Goal: Task Accomplishment & Management: Manage account settings

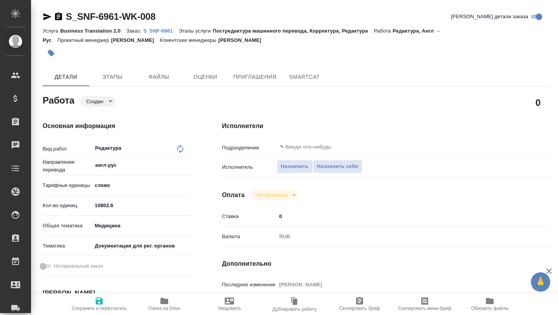
type textarea "x"
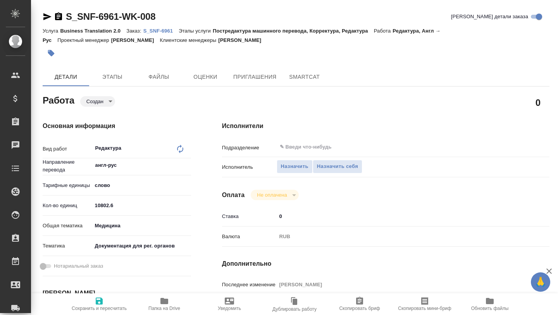
type textarea "x"
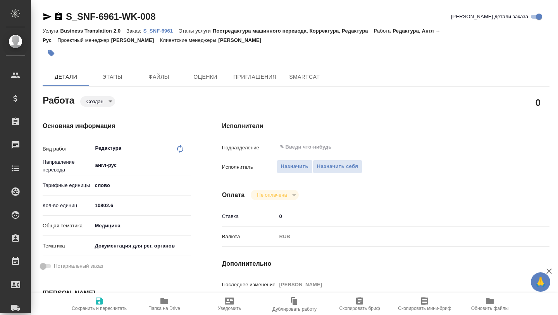
type textarea "x"
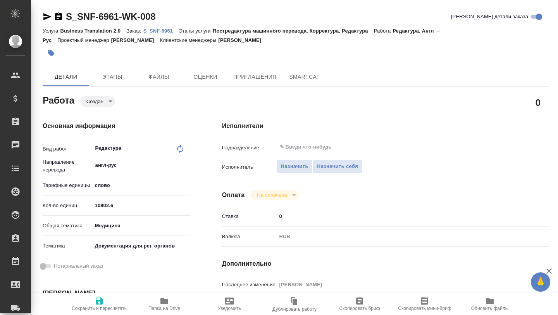
type textarea "x"
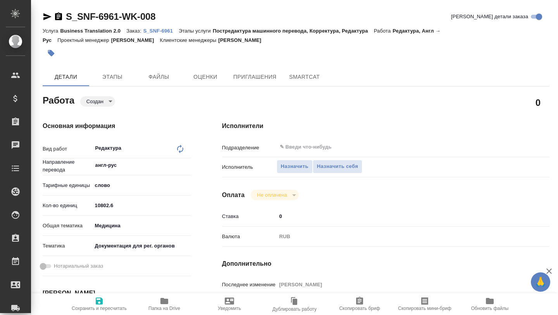
type textarea "x"
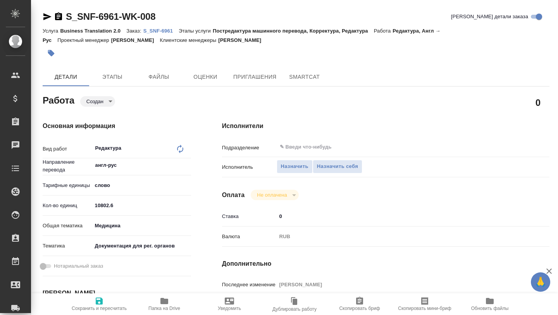
type textarea "x"
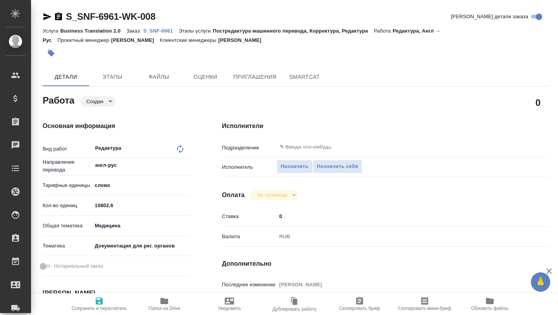
type textarea "x"
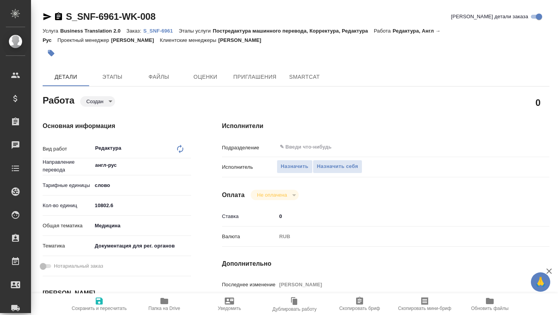
click at [164, 298] on icon "button" at bounding box center [164, 300] width 9 height 9
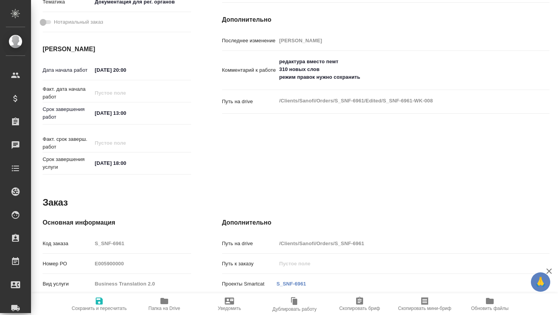
scroll to position [247, 0]
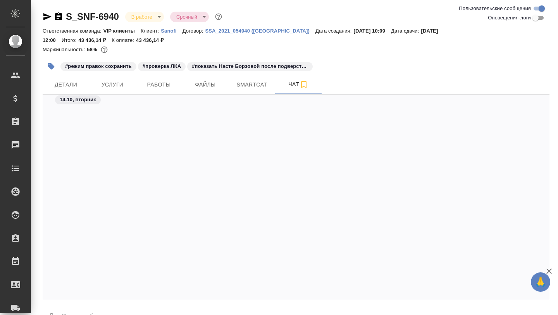
scroll to position [1152, 0]
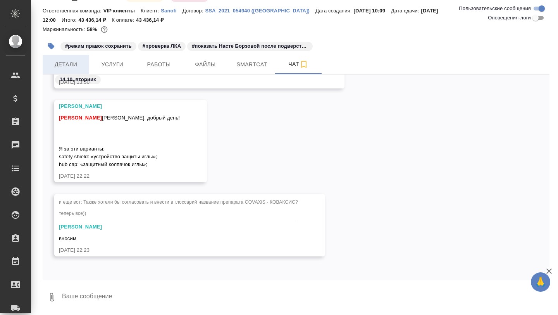
click at [69, 63] on span "Детали" at bounding box center [65, 65] width 37 height 10
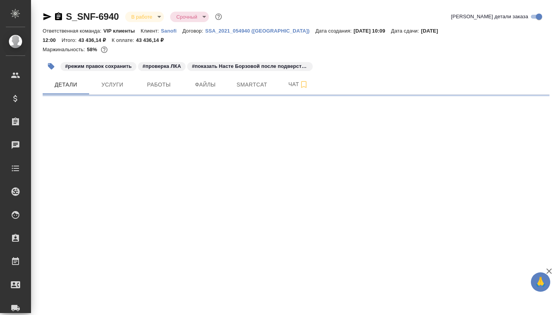
select select "RU"
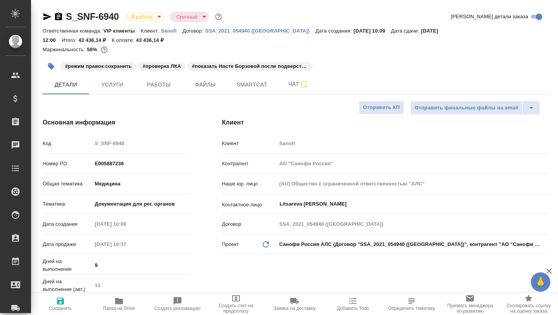
type textarea "x"
type input "[PERSON_NAME]"
type input "Комаров Роман"
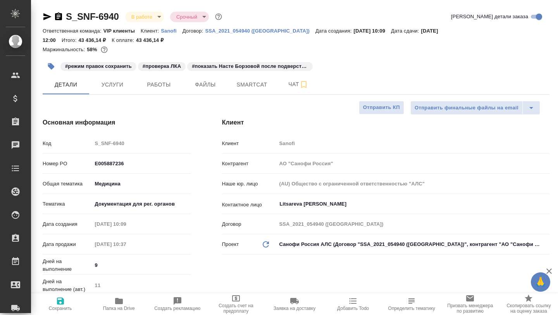
click at [116, 302] on icon "button" at bounding box center [119, 301] width 8 height 6
type textarea "x"
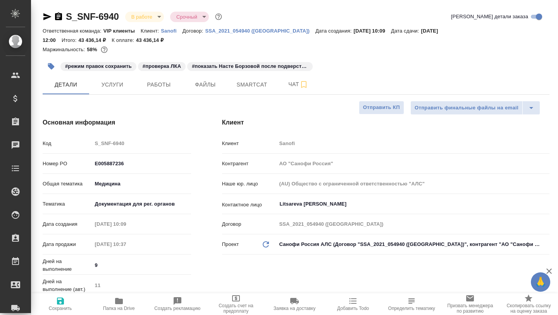
type textarea "x"
click at [153, 86] on span "Работы" at bounding box center [158, 85] width 37 height 10
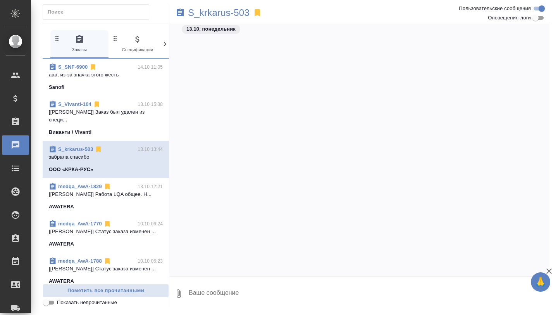
scroll to position [5838, 0]
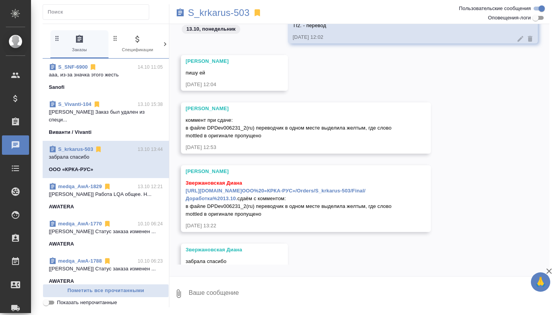
click at [121, 76] on p "ааа, из-за значка этого жесть" at bounding box center [106, 75] width 114 height 8
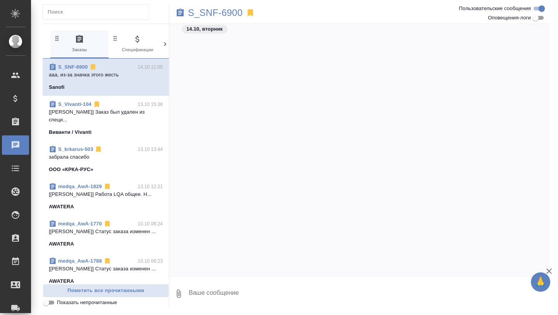
scroll to position [3002, 0]
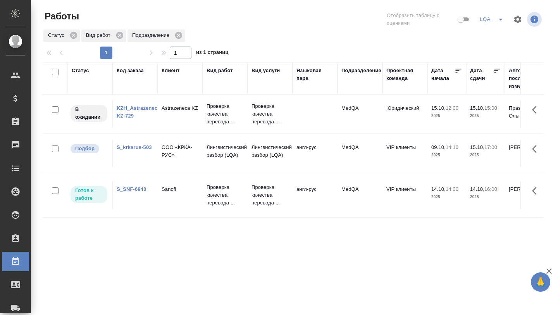
click at [155, 207] on td "S_SNF-6940" at bounding box center [135, 194] width 45 height 27
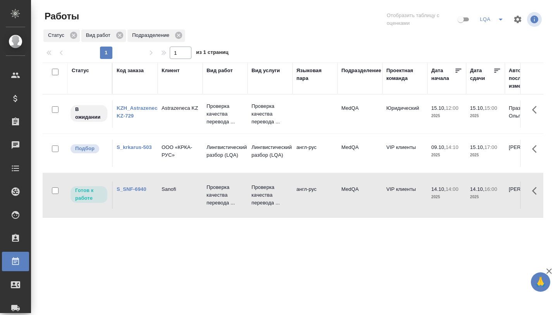
click at [155, 207] on td "S_SNF-6940" at bounding box center [135, 194] width 45 height 27
click at [145, 200] on td "S_SNF-6940" at bounding box center [135, 194] width 45 height 27
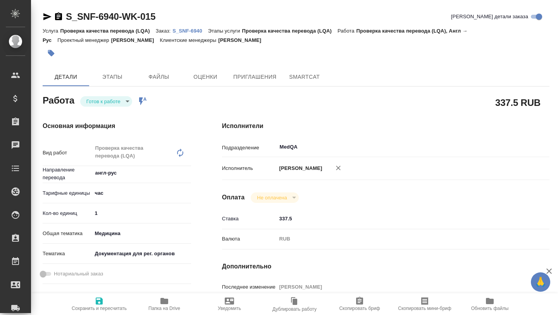
type textarea "x"
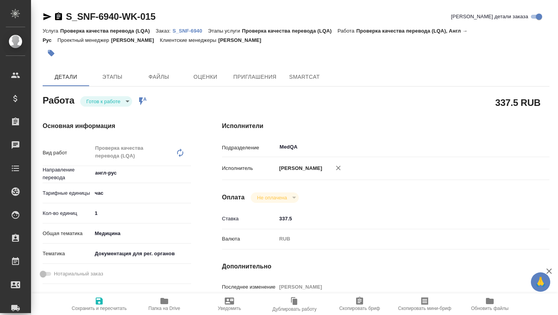
type textarea "x"
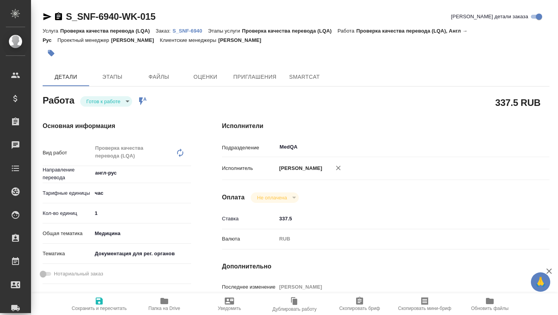
type textarea "x"
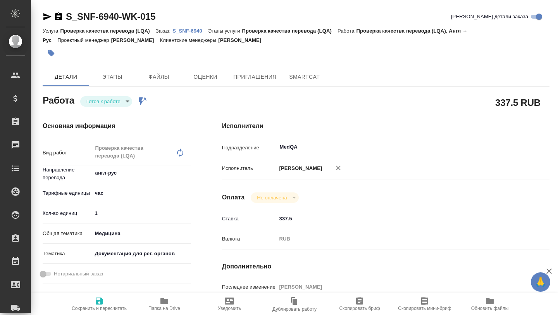
type textarea "x"
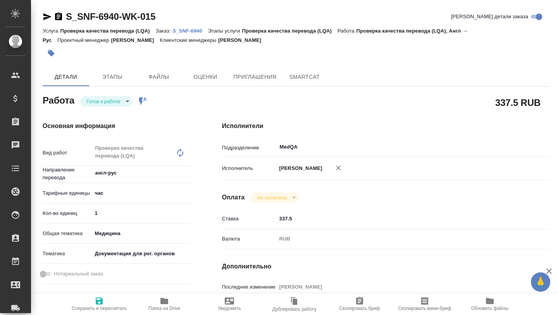
type textarea "x"
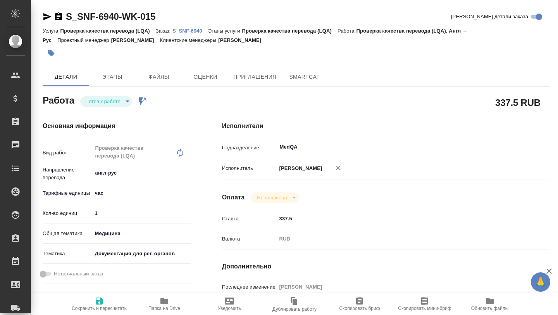
type textarea "x"
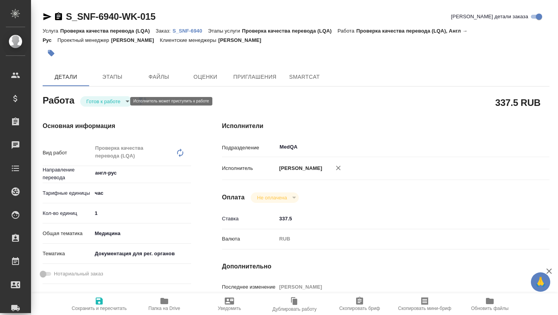
click at [124, 103] on body "🙏 .cls-1 fill:#fff; AWATERA Borzova Anastasia Клиенты Спецификации Заказы Чаты …" at bounding box center [279, 157] width 558 height 315
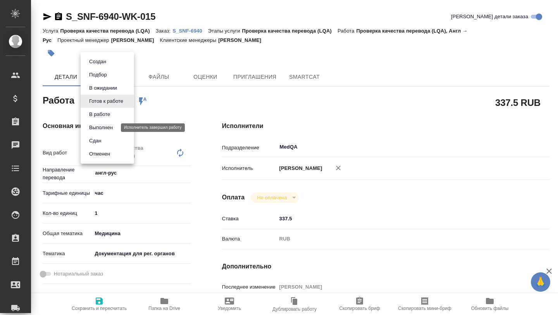
click at [113, 130] on button "Выполнен" at bounding box center [101, 127] width 28 height 9
type textarea "x"
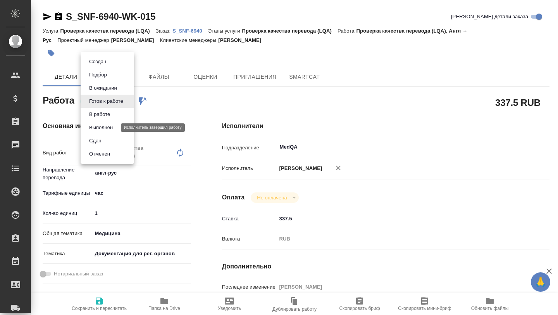
type textarea "x"
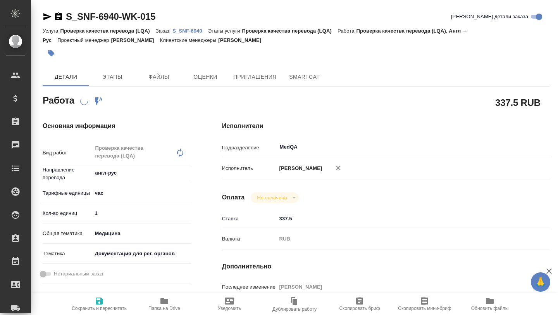
type textarea "x"
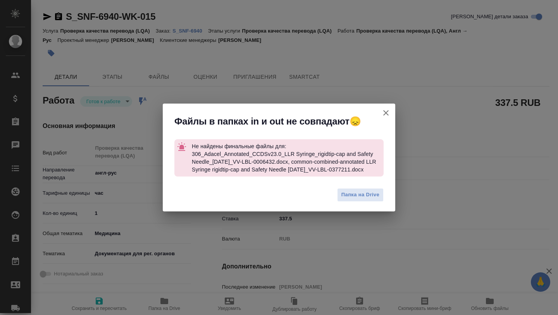
type textarea "x"
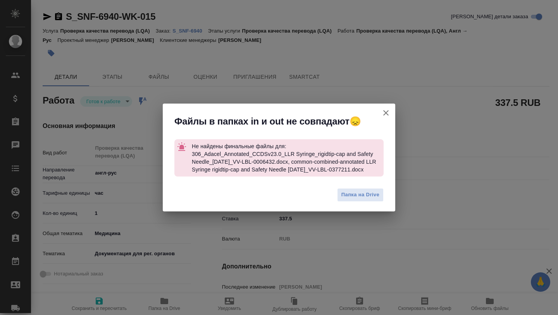
type textarea "x"
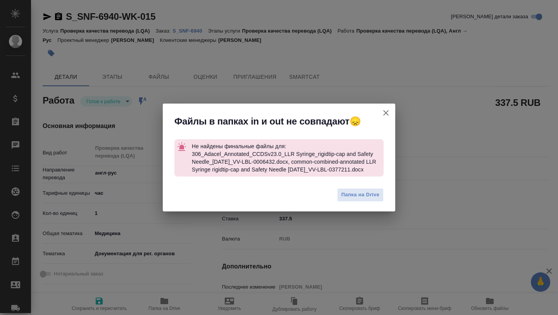
type textarea "x"
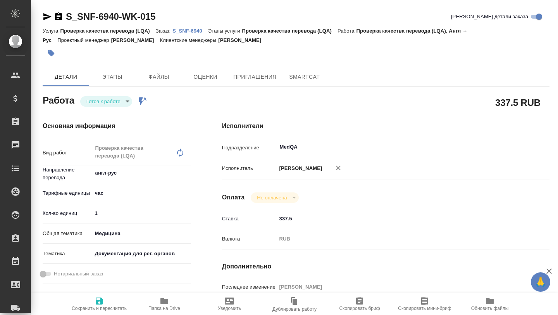
type textarea "x"
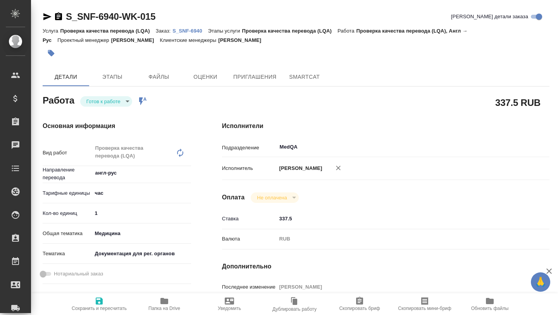
type textarea "x"
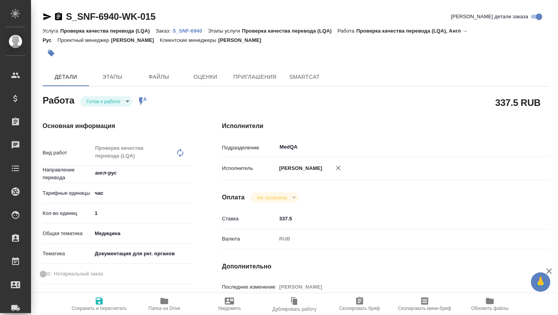
type textarea "x"
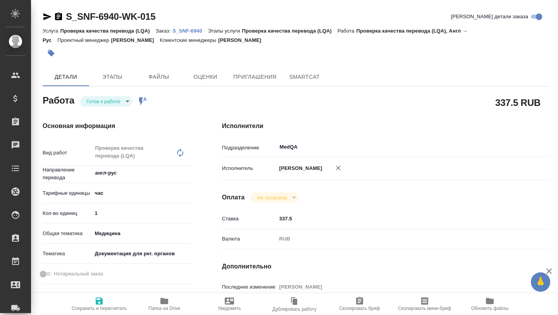
type textarea "x"
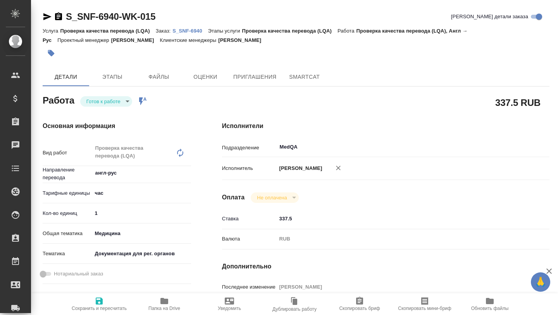
type textarea "x"
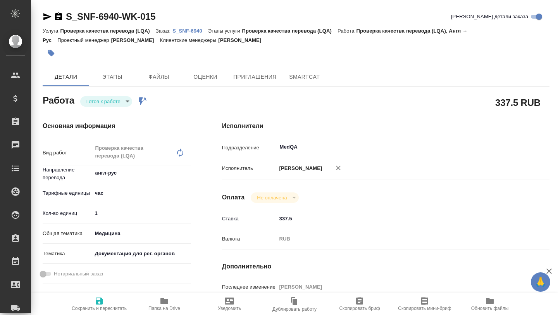
type textarea "x"
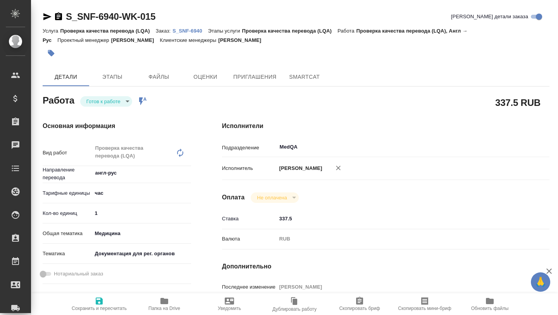
click at [164, 307] on span "Папка на Drive" at bounding box center [164, 307] width 32 height 5
type textarea "x"
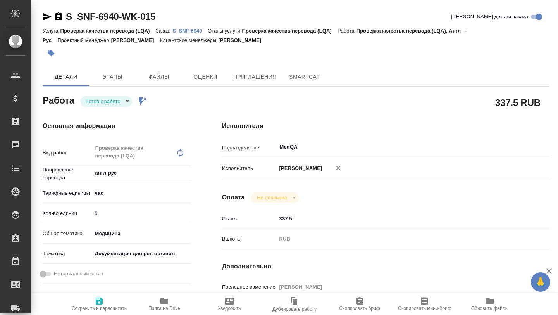
type textarea "x"
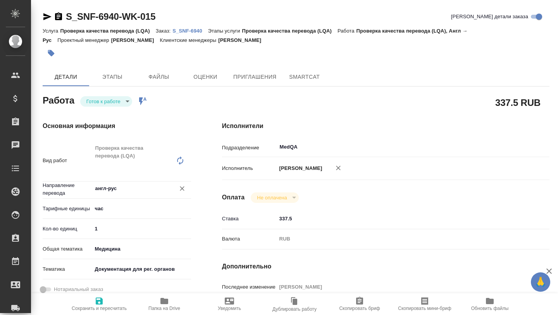
type textarea "x"
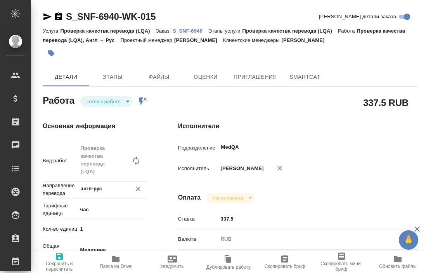
type textarea "x"
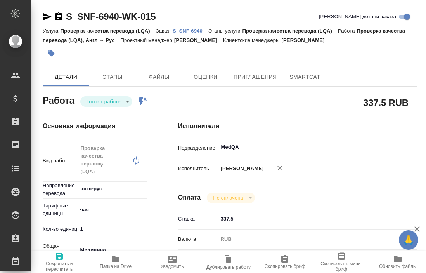
click at [125, 100] on body "🙏 .cls-1 fill:#fff; AWATERA Borzova Anastasia Клиенты Спецификации Заказы 0 Чат…" at bounding box center [213, 136] width 426 height 273
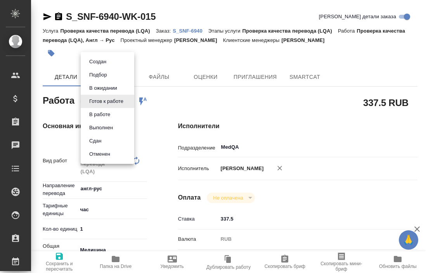
click at [119, 128] on li "Выполнен" at bounding box center [107, 127] width 53 height 13
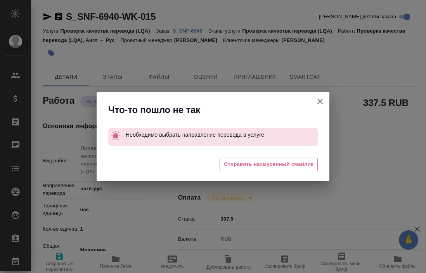
type textarea "x"
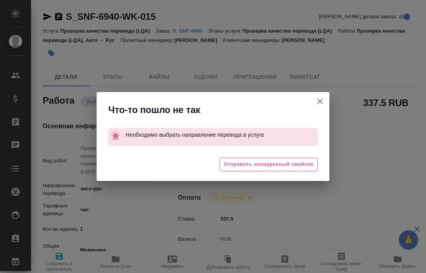
type textarea "x"
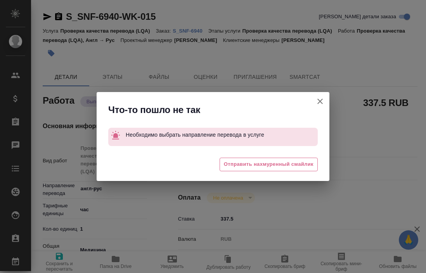
type textarea "x"
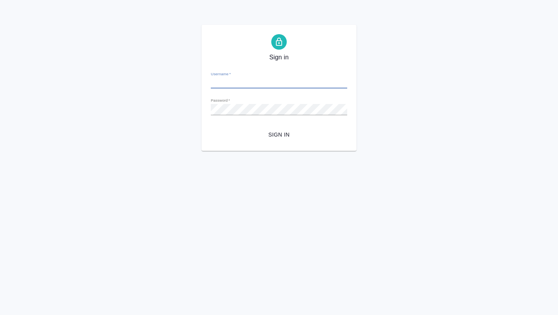
type input "[EMAIL_ADDRESS][DOMAIN_NAME]"
click at [276, 140] on button "Sign in" at bounding box center [279, 135] width 136 height 14
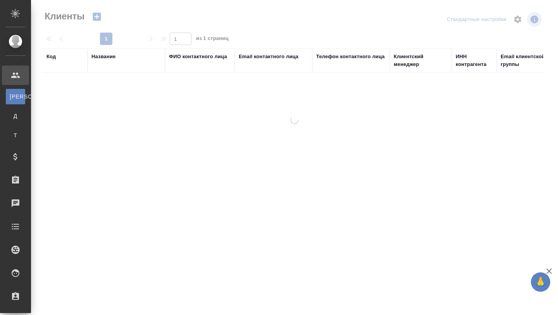
select select "RU"
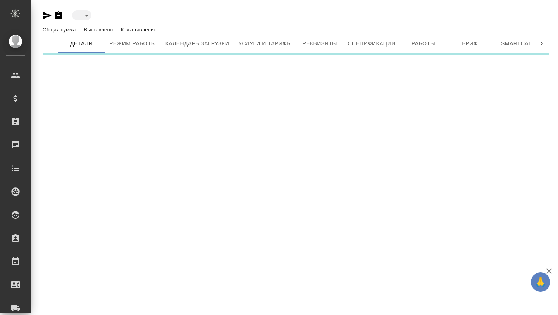
type input "active"
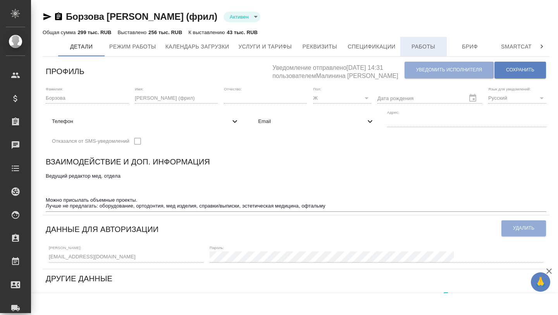
click at [434, 50] on span "Работы" at bounding box center [423, 47] width 37 height 10
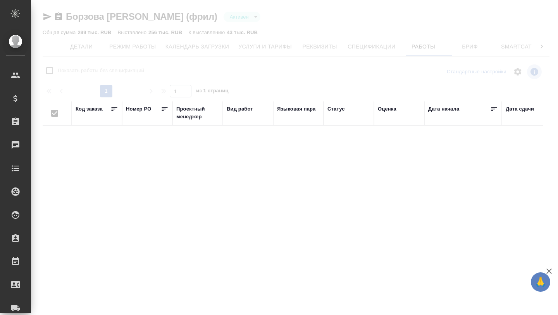
checkbox input "false"
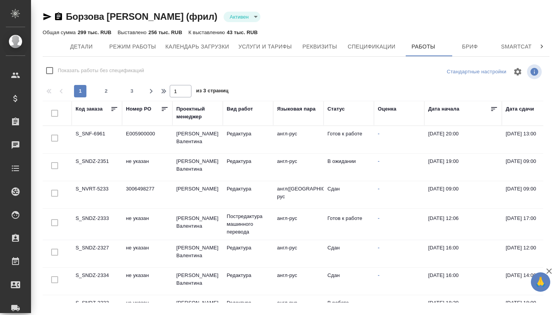
click at [94, 219] on td "S_SNDZ-2333" at bounding box center [97, 224] width 50 height 27
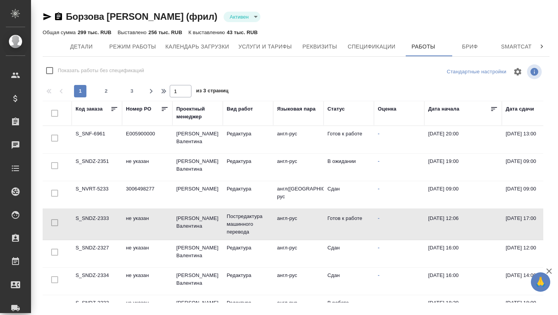
click at [93, 221] on td "S_SNDZ-2333" at bounding box center [97, 224] width 50 height 27
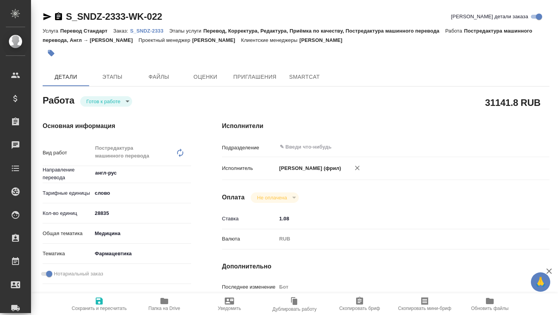
type textarea "x"
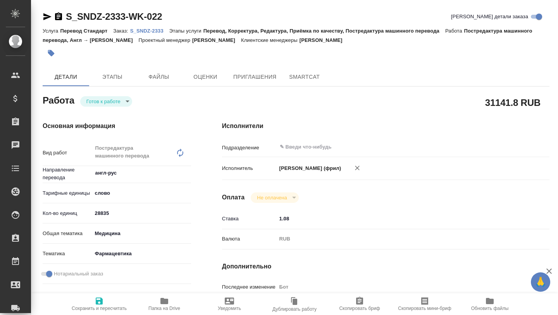
type textarea "x"
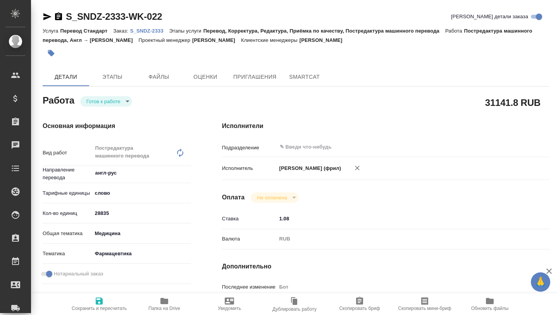
type textarea "x"
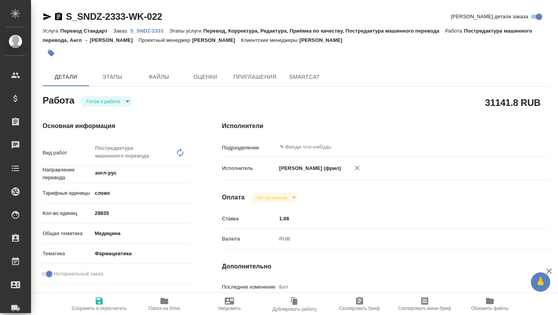
type textarea "x"
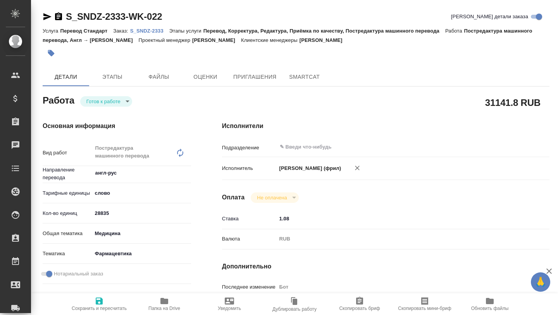
type textarea "x"
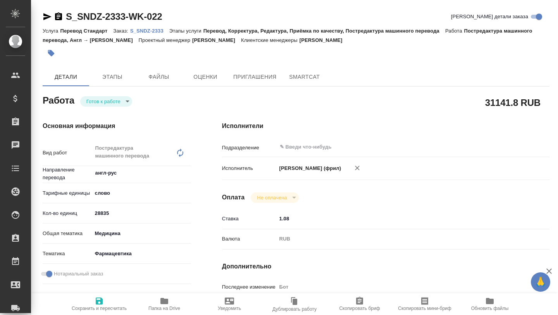
type textarea "x"
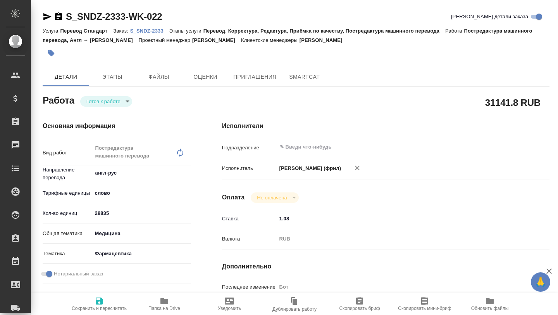
type textarea "x"
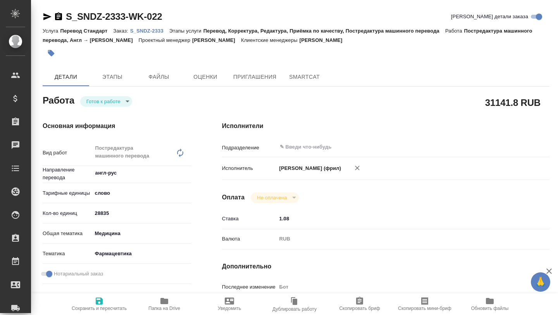
click at [150, 30] on p "S_SNDZ-2333" at bounding box center [149, 31] width 39 height 6
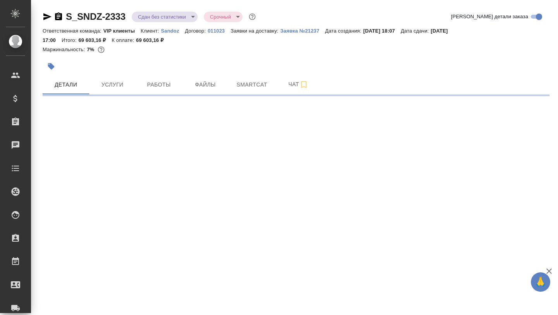
select select "RU"
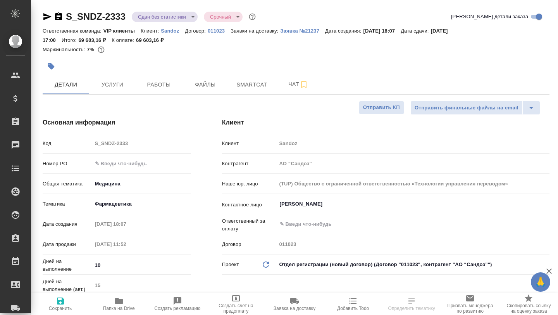
type textarea "x"
click at [47, 21] on icon "button" at bounding box center [47, 16] width 9 height 9
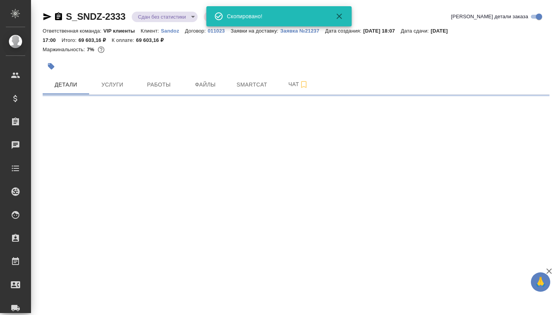
select select "RU"
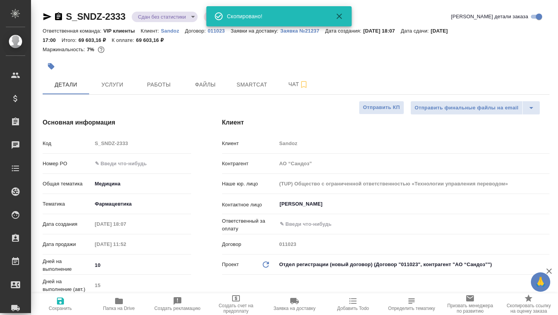
type textarea "x"
